Goal: Task Accomplishment & Management: Use online tool/utility

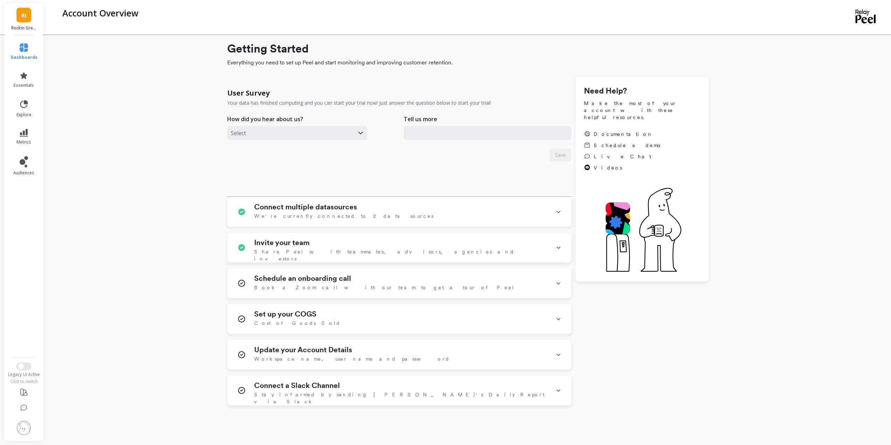
click at [28, 11] on link "R(" at bounding box center [23, 15] width 15 height 15
click at [66, 52] on div "B(" at bounding box center [61, 54] width 11 height 11
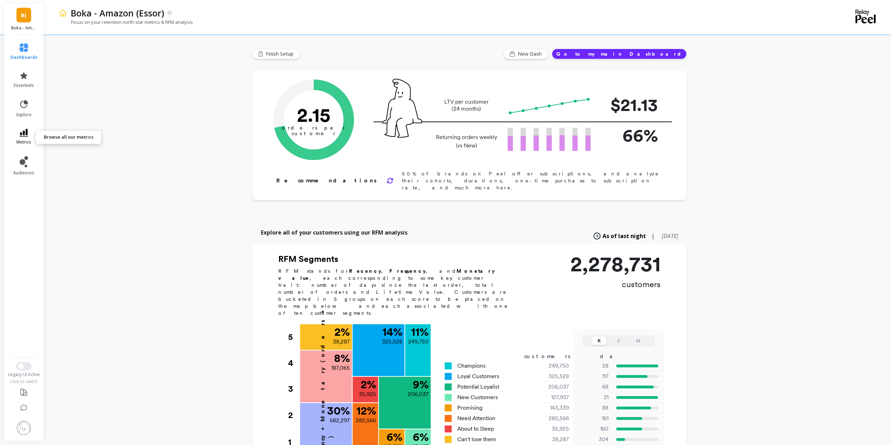
click at [25, 130] on icon at bounding box center [24, 133] width 8 height 8
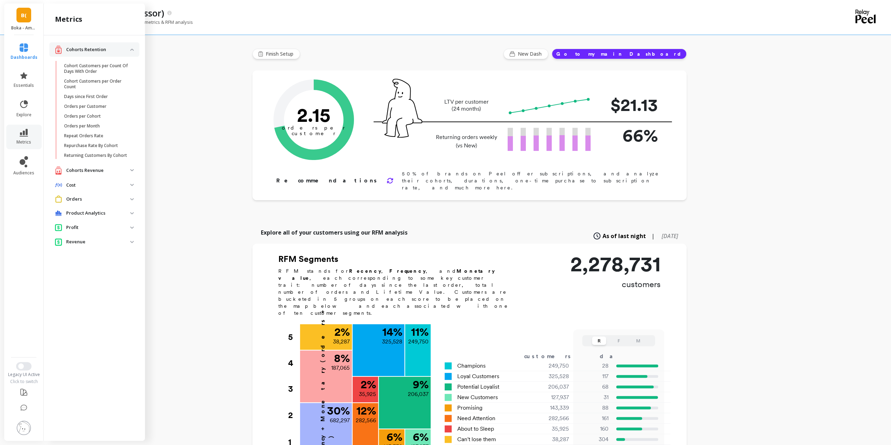
click at [84, 198] on p "Orders" at bounding box center [98, 199] width 64 height 7
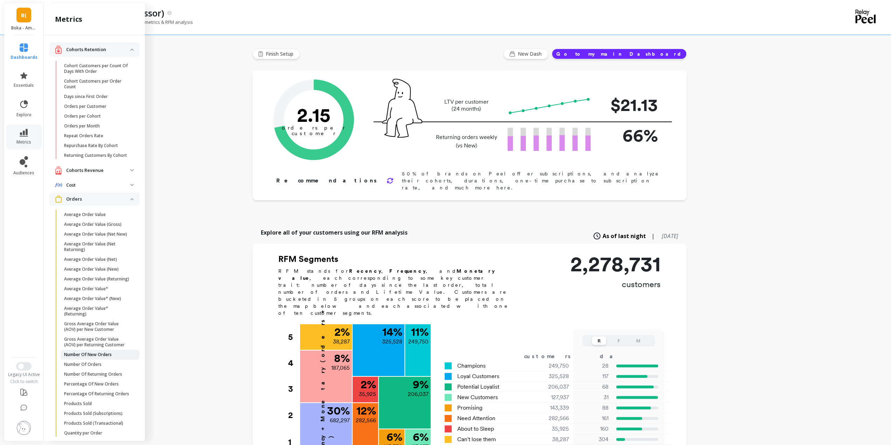
click at [105, 357] on p "Number Of New Orders" at bounding box center [88, 355] width 48 height 6
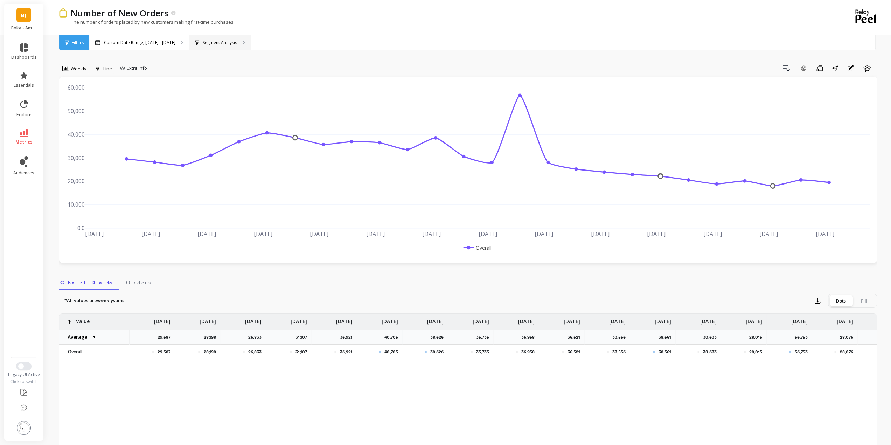
click at [231, 40] on p "Segment Analysis" at bounding box center [220, 43] width 34 height 6
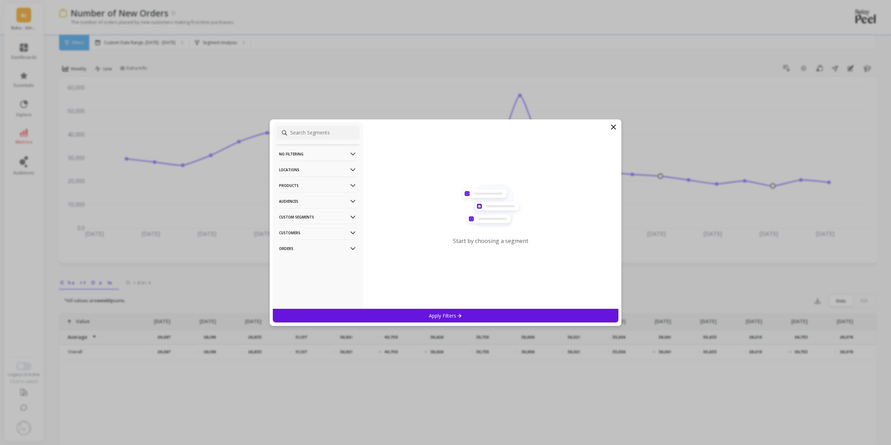
click at [316, 186] on p "Products" at bounding box center [318, 185] width 78 height 18
click at [292, 200] on div "ASIN" at bounding box center [317, 198] width 83 height 11
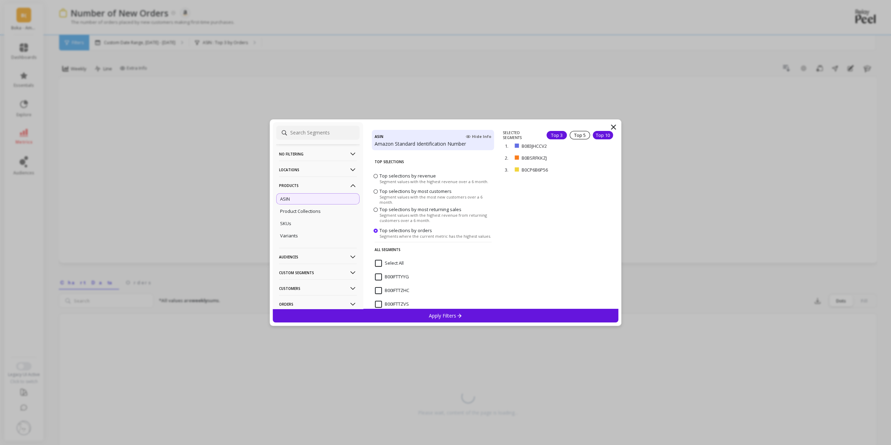
click at [594, 135] on div "Top 10" at bounding box center [602, 135] width 20 height 8
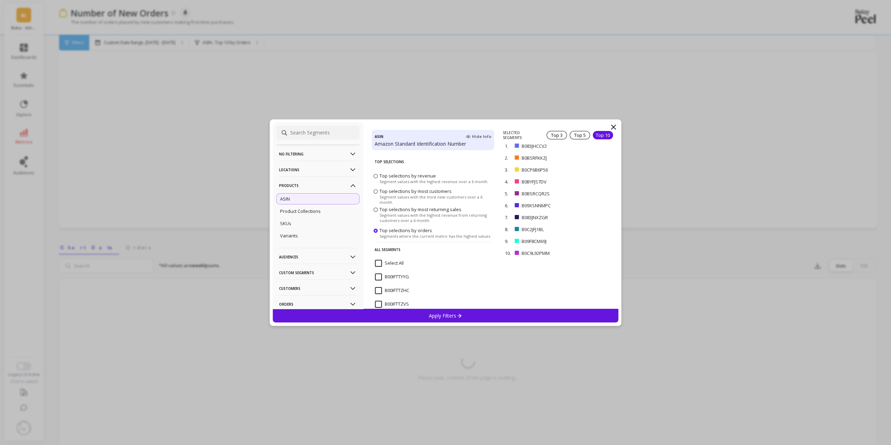
click at [470, 319] on div "Apply Filters" at bounding box center [446, 316] width 346 height 14
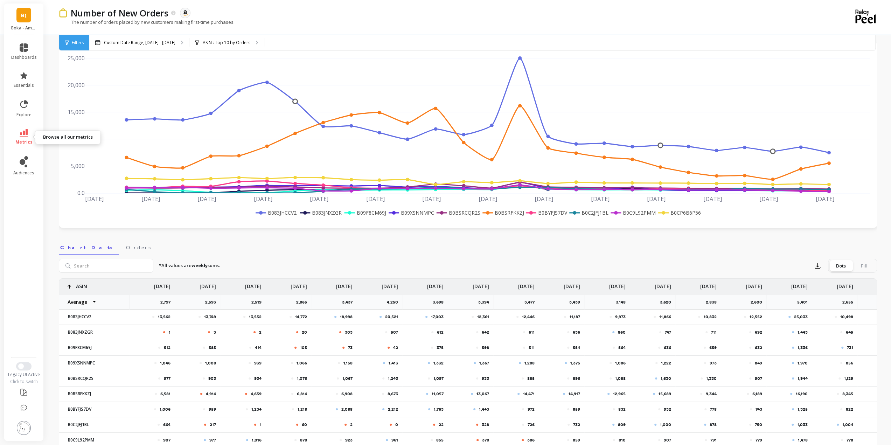
click at [19, 136] on link "metrics" at bounding box center [24, 137] width 26 height 16
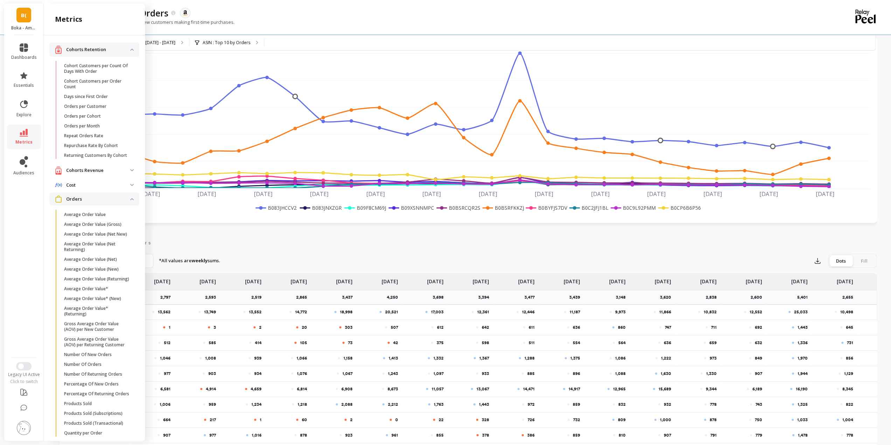
scroll to position [35, 0]
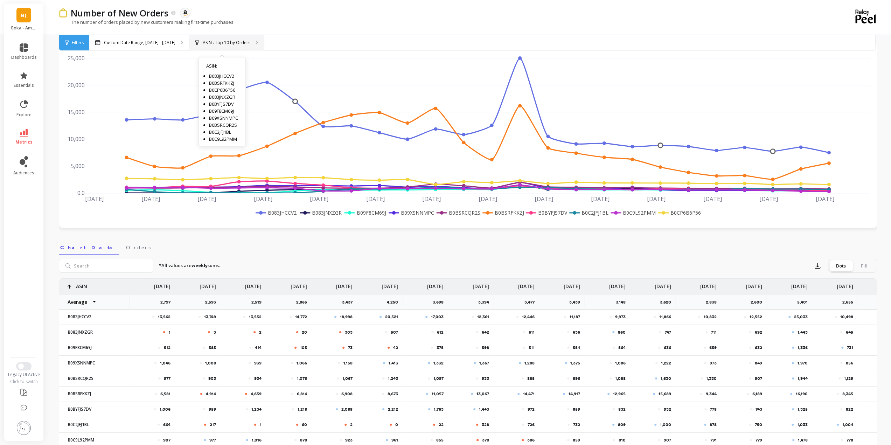
click at [206, 40] on p "ASIN : Top 10 by Orders" at bounding box center [227, 43] width 48 height 6
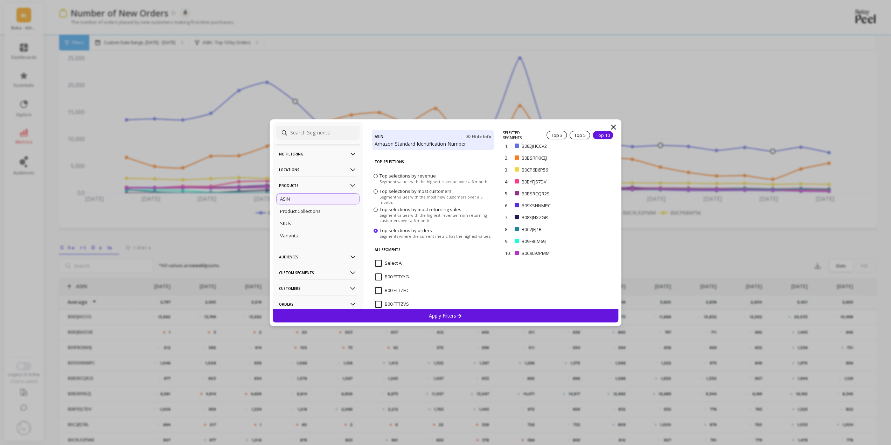
click at [314, 170] on p "Locations" at bounding box center [318, 170] width 78 height 18
click at [302, 194] on div "Countries" at bounding box center [317, 195] width 83 height 11
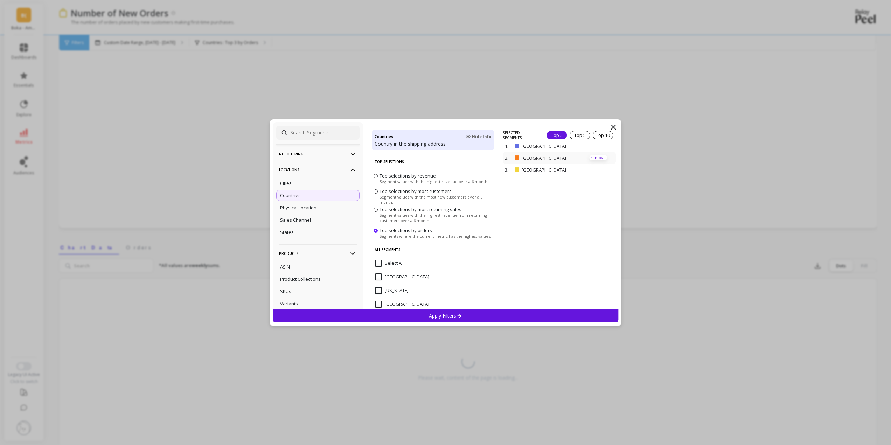
click at [591, 159] on p "remove" at bounding box center [598, 157] width 18 height 5
click at [594, 146] on p "remove" at bounding box center [598, 147] width 18 height 5
click at [468, 312] on div "Apply Filters" at bounding box center [446, 316] width 346 height 14
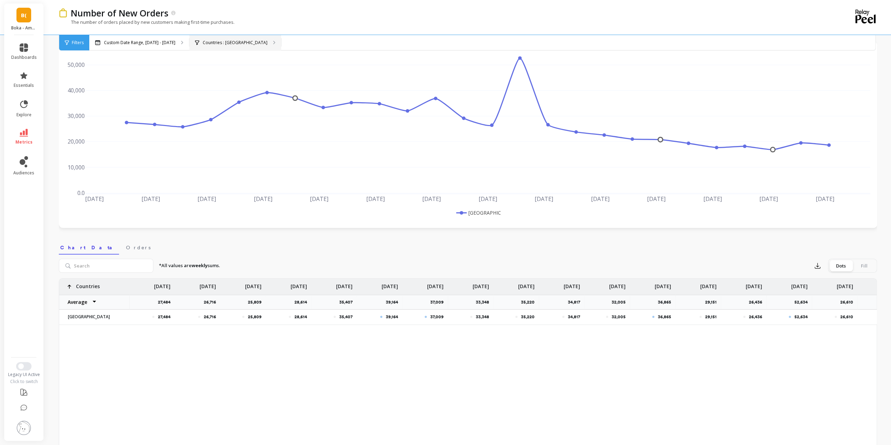
click at [225, 43] on p "Countries : United States" at bounding box center [235, 43] width 65 height 6
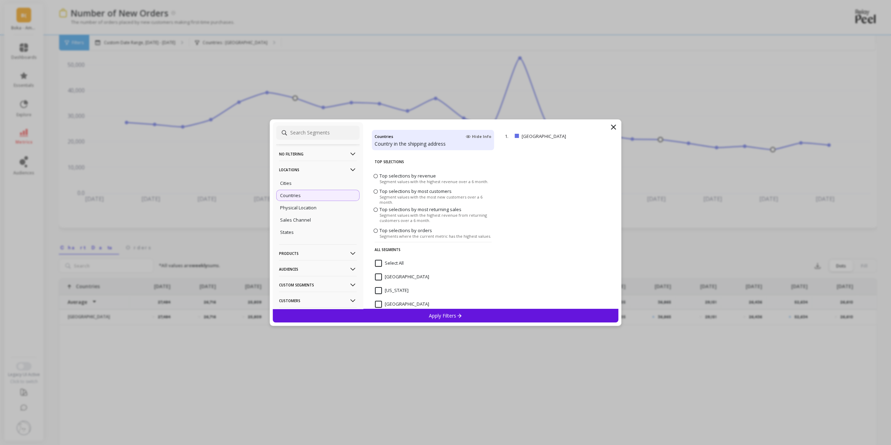
click at [321, 253] on p "Products" at bounding box center [318, 253] width 78 height 18
click at [313, 261] on ul "ASIN Product Collections SKUs Variants" at bounding box center [317, 285] width 83 height 50
click at [302, 269] on div "ASIN" at bounding box center [317, 266] width 83 height 11
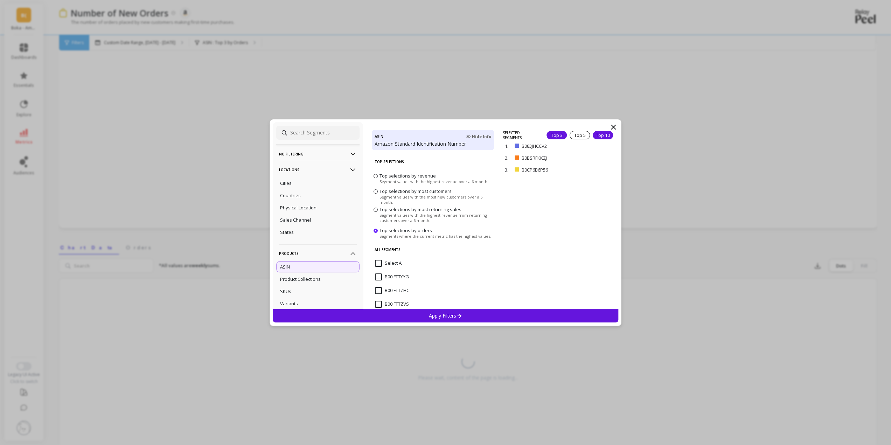
click at [597, 132] on div "Top 10" at bounding box center [602, 135] width 20 height 8
click at [447, 314] on p "Apply Filters" at bounding box center [445, 315] width 33 height 7
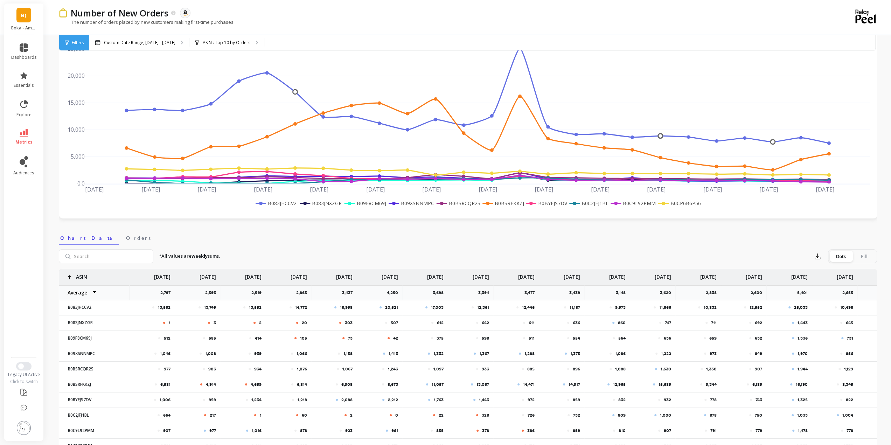
scroll to position [70, 0]
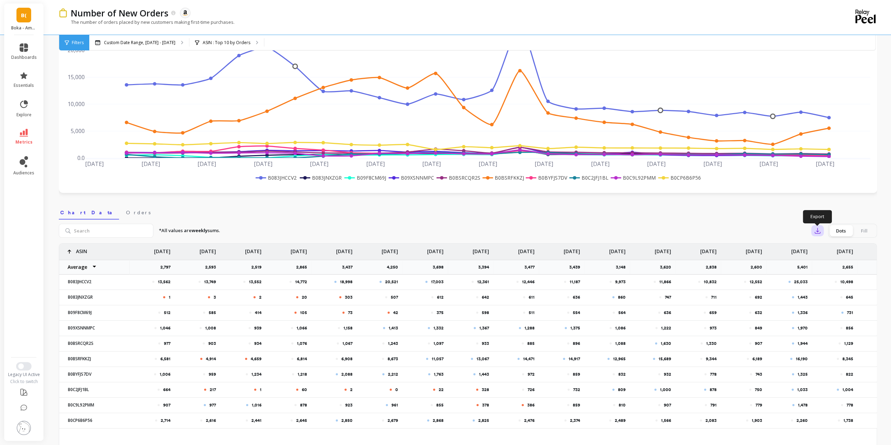
click at [819, 228] on icon "button" at bounding box center [817, 230] width 7 height 7
click at [834, 253] on span "CSV" at bounding box center [830, 249] width 10 height 7
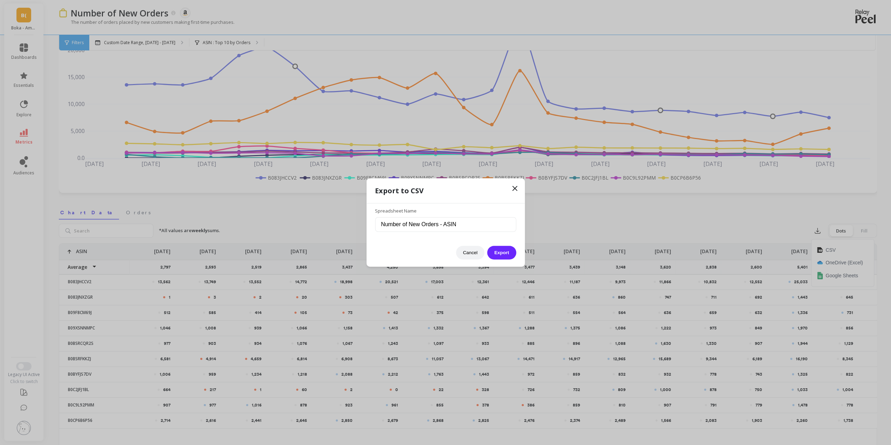
click at [516, 188] on icon at bounding box center [514, 188] width 8 height 8
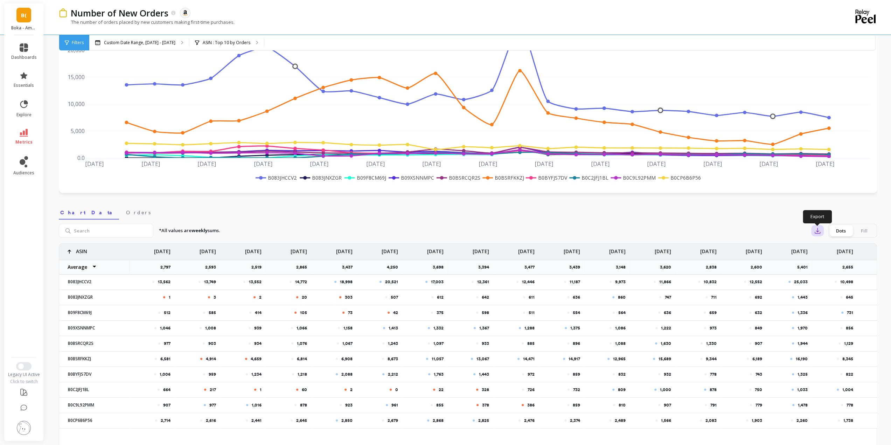
click at [817, 227] on icon "button" at bounding box center [817, 230] width 7 height 7
click at [833, 272] on span "Google Sheets" at bounding box center [841, 275] width 33 height 7
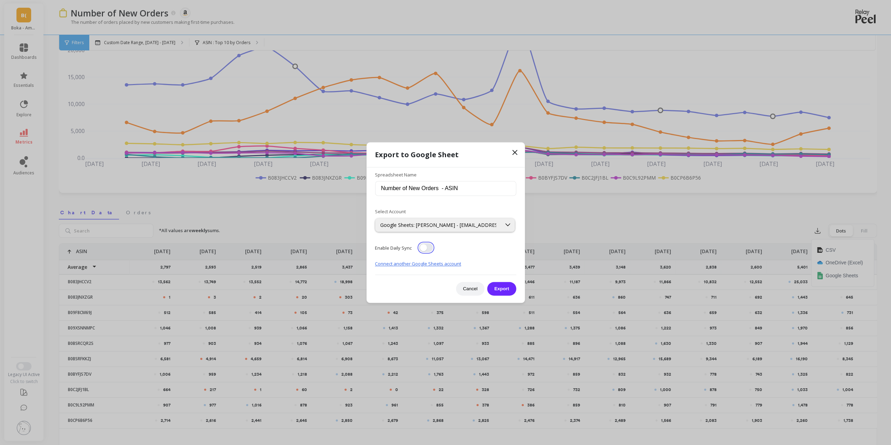
click at [424, 248] on button "button" at bounding box center [426, 247] width 14 height 9
click at [505, 290] on button "Export" at bounding box center [501, 289] width 29 height 14
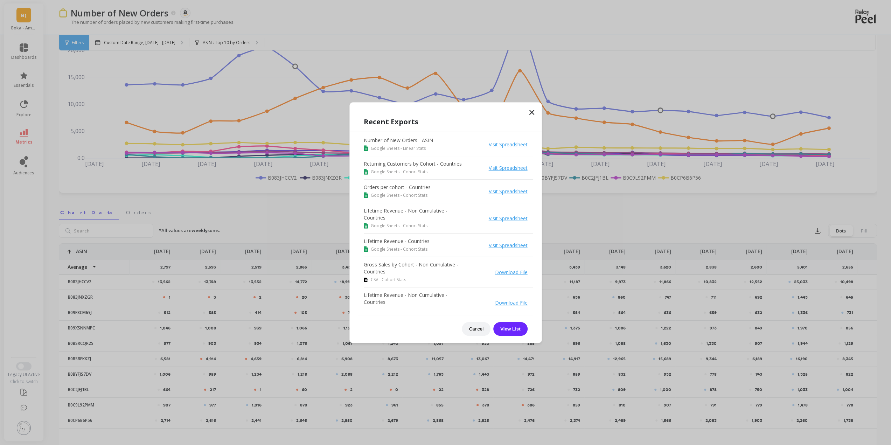
click at [535, 112] on icon at bounding box center [531, 112] width 8 height 8
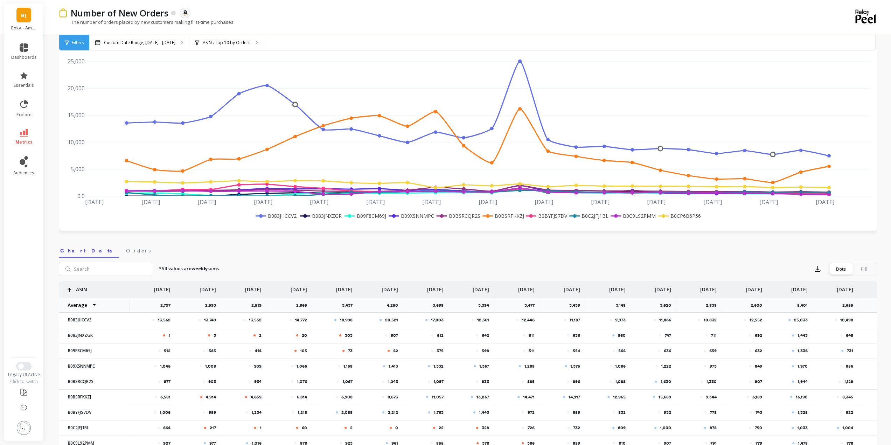
scroll to position [0, 0]
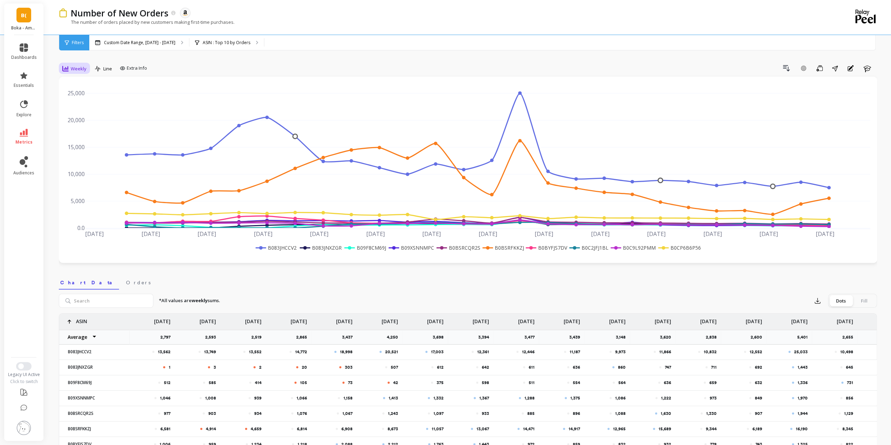
click at [78, 69] on span "Weekly" at bounding box center [79, 68] width 16 height 7
click at [71, 98] on div "Daily" at bounding box center [85, 97] width 40 height 7
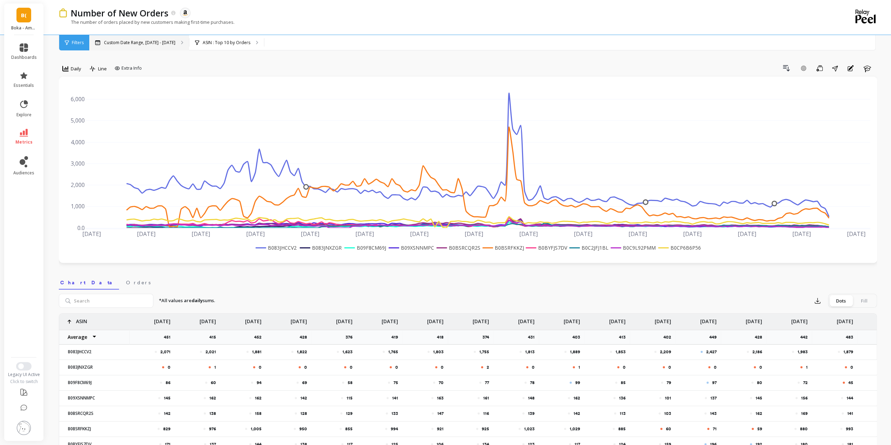
click at [168, 48] on div "Custom Date Range, Apr 1 - Sep 28" at bounding box center [139, 42] width 100 height 15
click at [820, 301] on icon "button" at bounding box center [817, 300] width 7 height 7
click at [829, 347] on span "Google Sheets" at bounding box center [841, 345] width 33 height 7
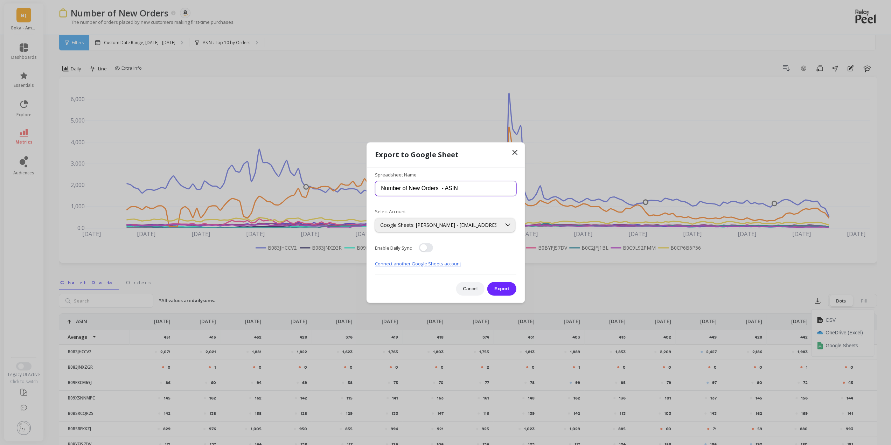
click at [466, 188] on input "Number of New Orders - ASIN" at bounding box center [445, 188] width 141 height 15
type input "Number of New Orders - ASIN - daily"
click at [427, 248] on button "button" at bounding box center [426, 247] width 14 height 9
click at [496, 287] on button "Export" at bounding box center [501, 289] width 29 height 14
